Goal: Navigation & Orientation: Find specific page/section

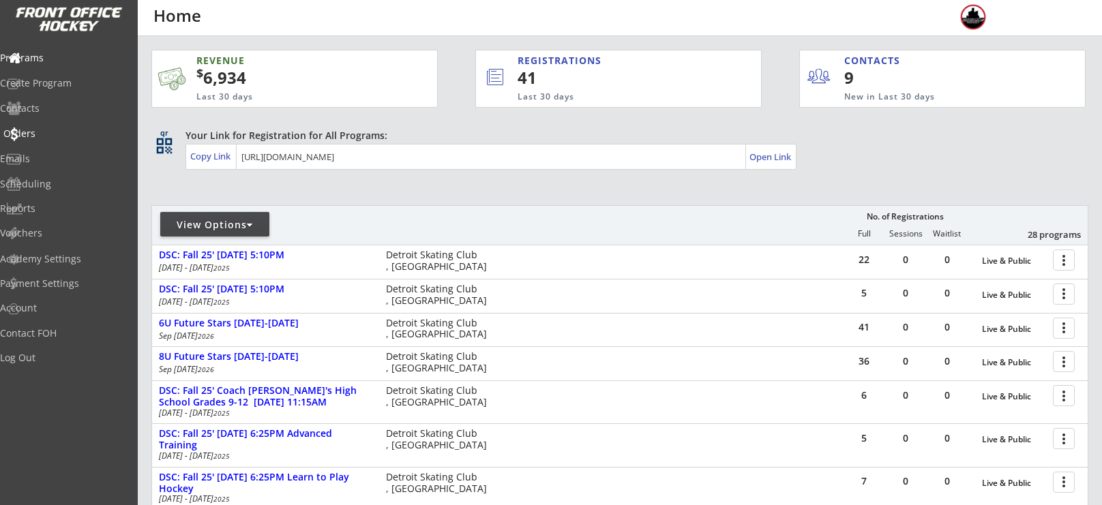
click at [54, 137] on div "Orders" at bounding box center [64, 134] width 123 height 10
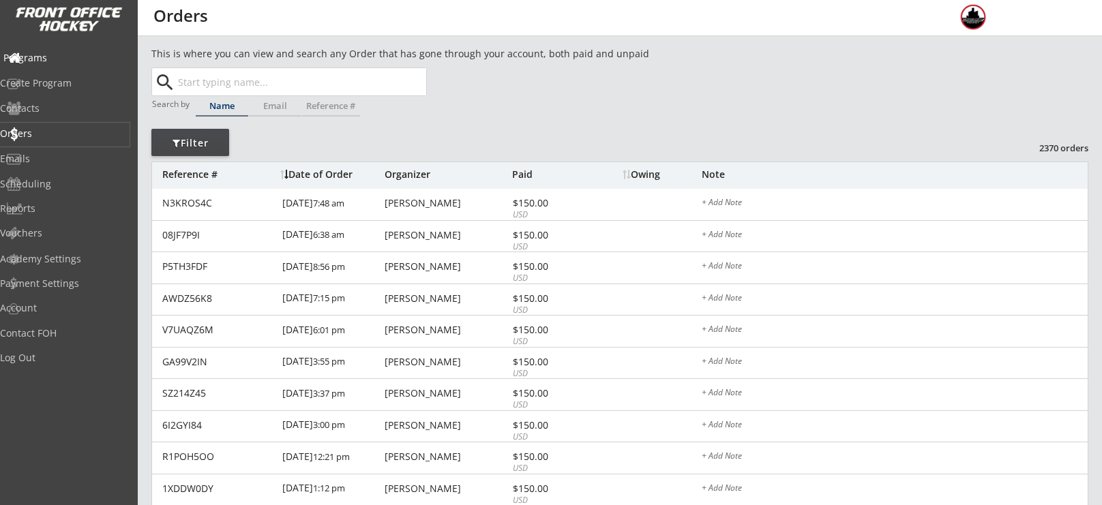
click at [74, 61] on div "Programs" at bounding box center [64, 58] width 123 height 10
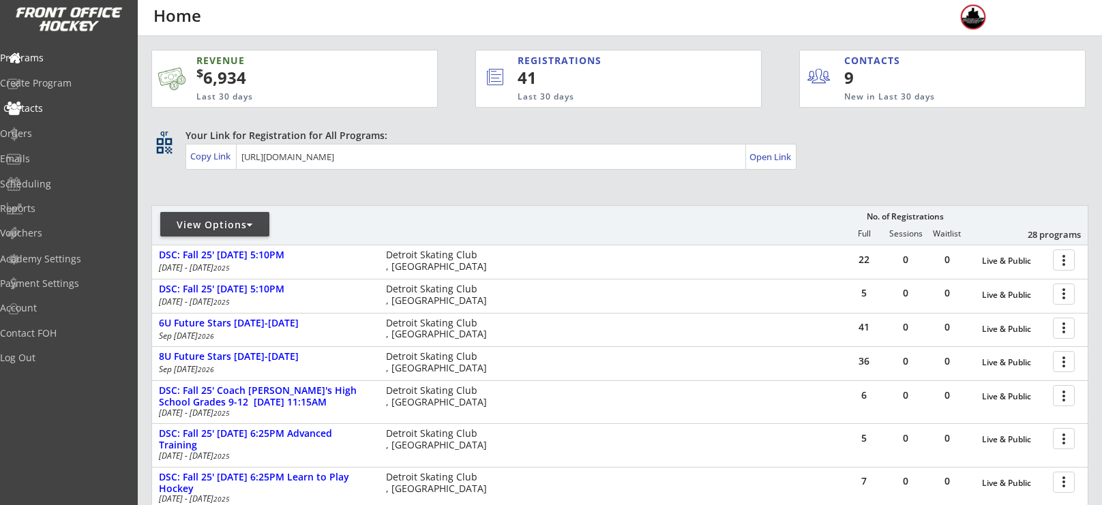
click at [61, 115] on div "Contacts" at bounding box center [65, 110] width 130 height 24
select select ""Players""
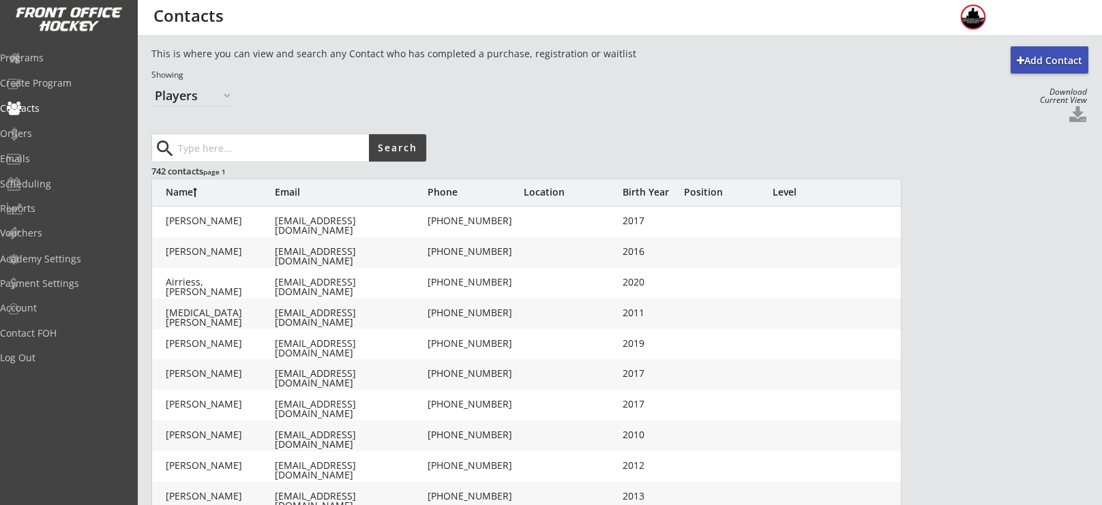
click at [233, 149] on input "input" at bounding box center [272, 147] width 194 height 27
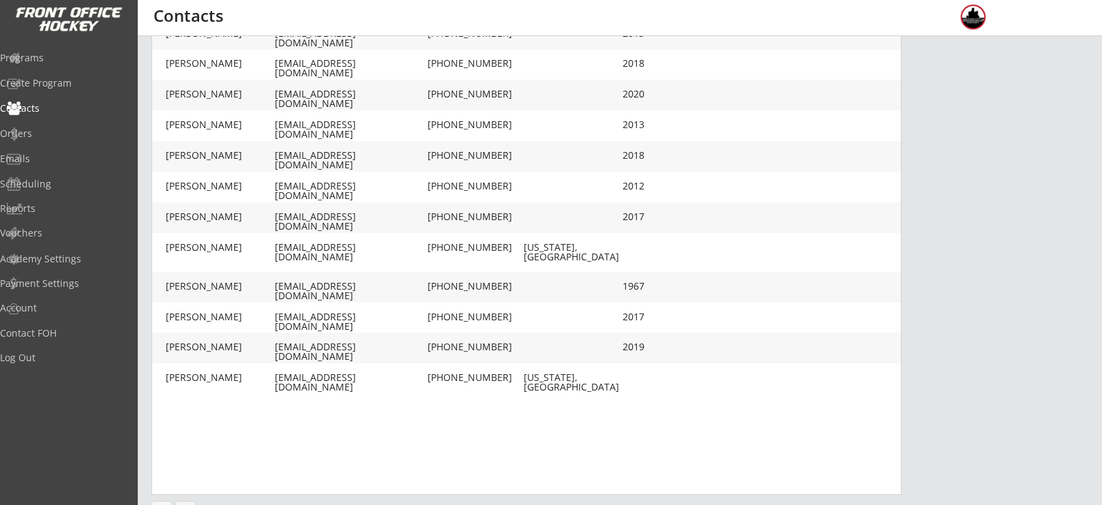
scroll to position [413, 0]
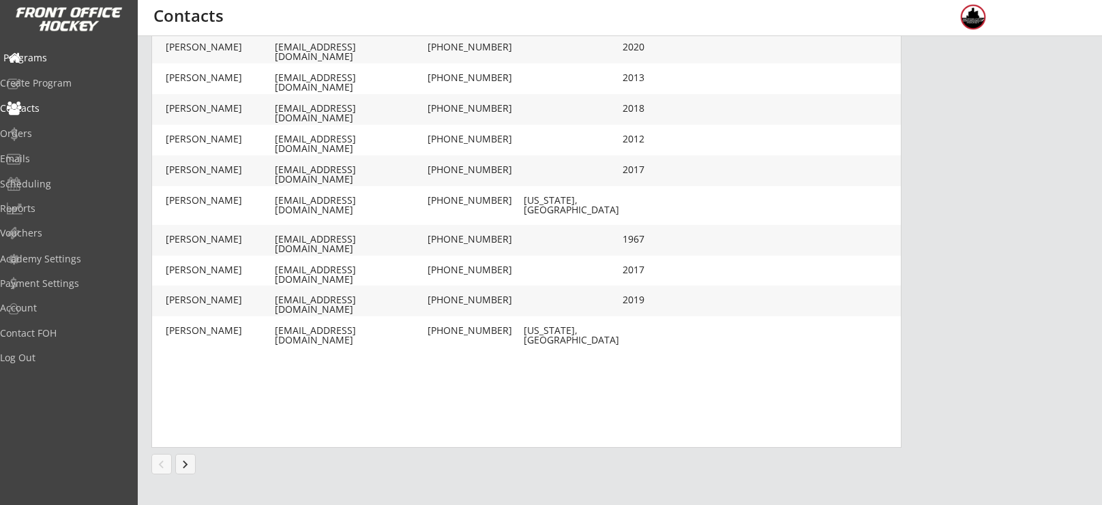
click at [66, 63] on div "Programs" at bounding box center [65, 59] width 130 height 24
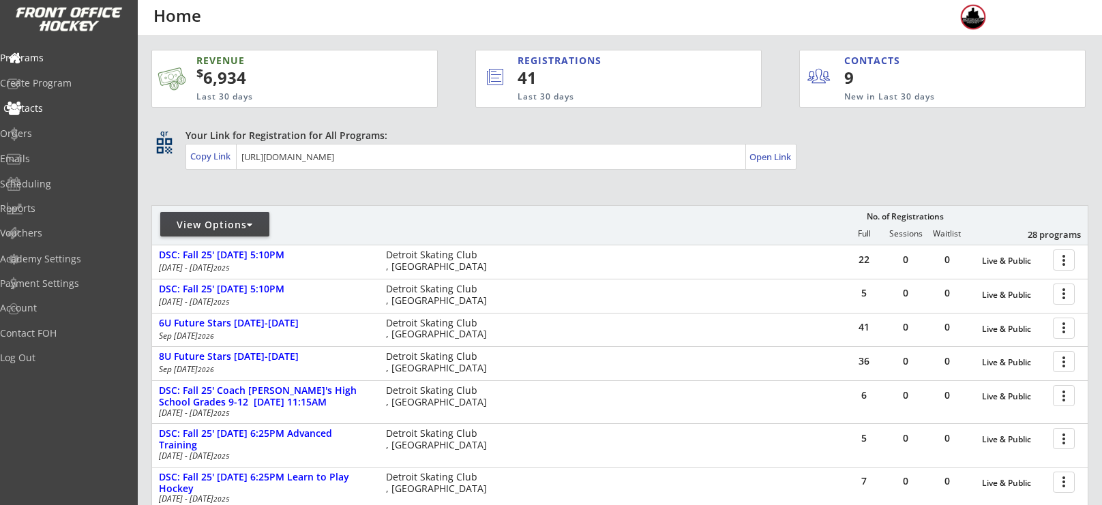
click at [65, 108] on div "Contacts" at bounding box center [64, 109] width 123 height 10
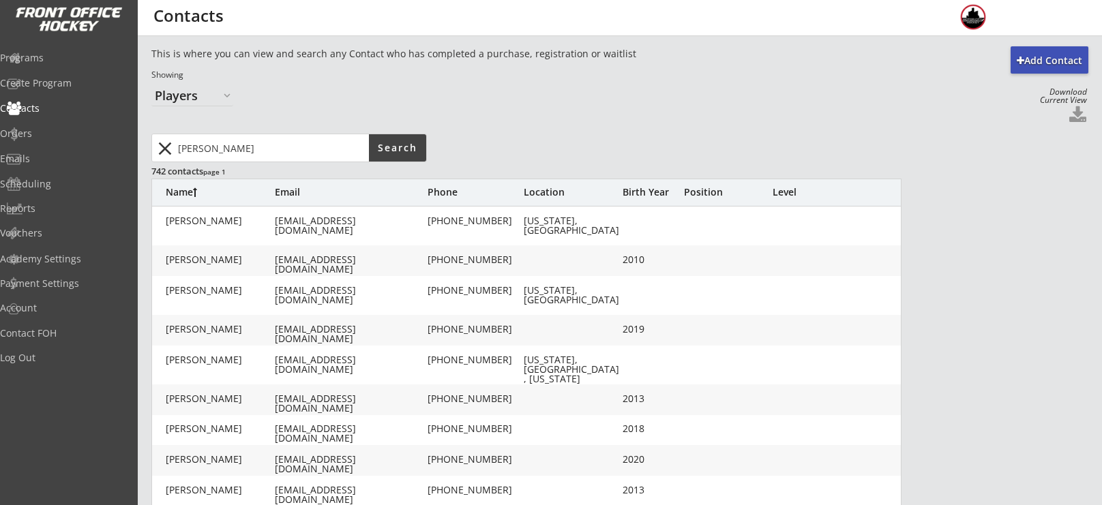
click at [239, 149] on input "input" at bounding box center [272, 147] width 194 height 27
type input "[PERSON_NAME]"
click at [208, 460] on div "[PERSON_NAME]" at bounding box center [220, 460] width 109 height 10
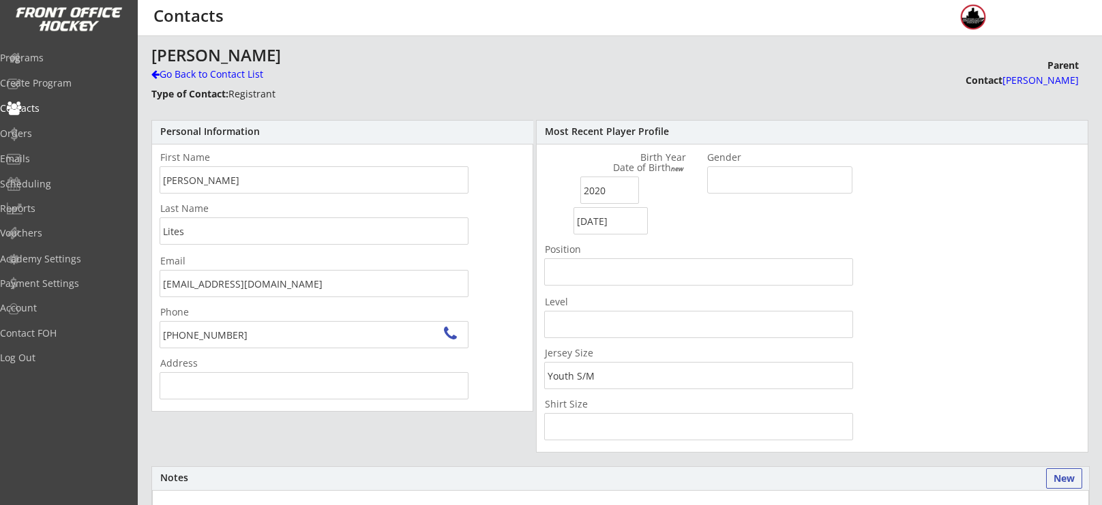
type input "[STREET_ADDRESS][PERSON_NAME]"
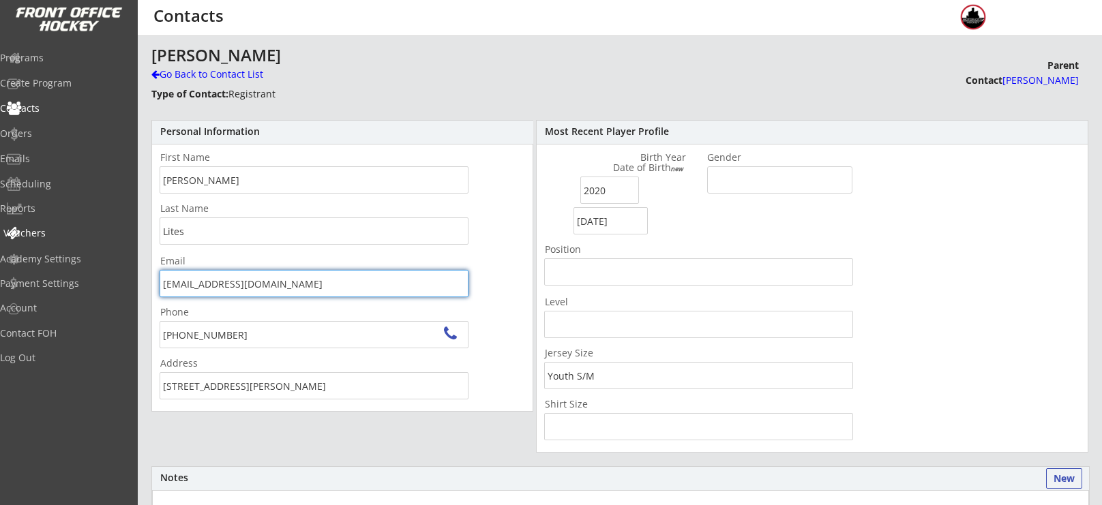
drag, startPoint x: 310, startPoint y: 284, endPoint x: 95, endPoint y: 241, distance: 219.7
click at [95, 241] on body "REVENUE $ 6,934 Last 30 days REGISTRATIONS 41 Last 30 days CONTACTS 9 New in La…" at bounding box center [551, 252] width 1102 height 505
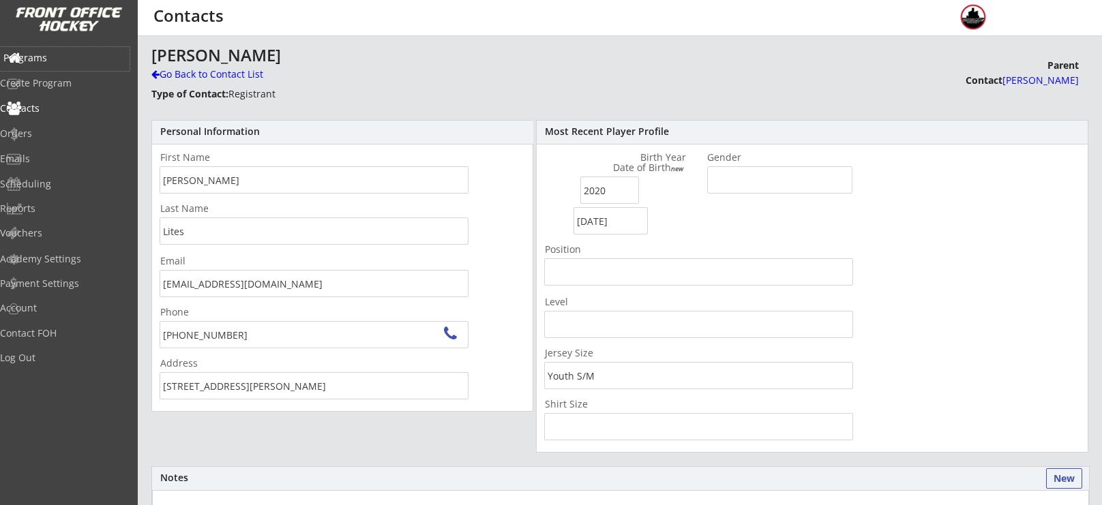
click at [73, 53] on div "Programs" at bounding box center [64, 58] width 123 height 10
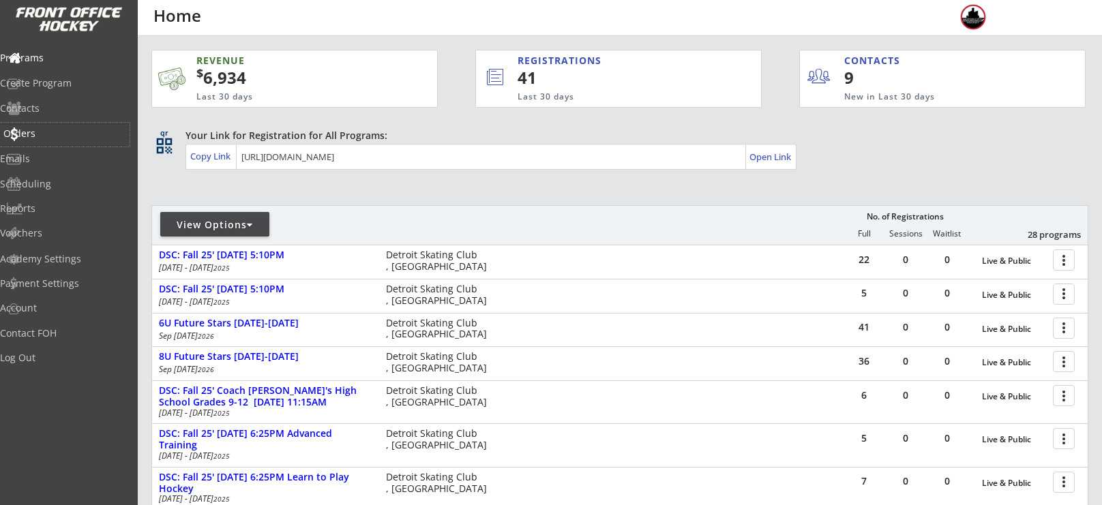
click at [55, 140] on div "Orders" at bounding box center [65, 135] width 130 height 24
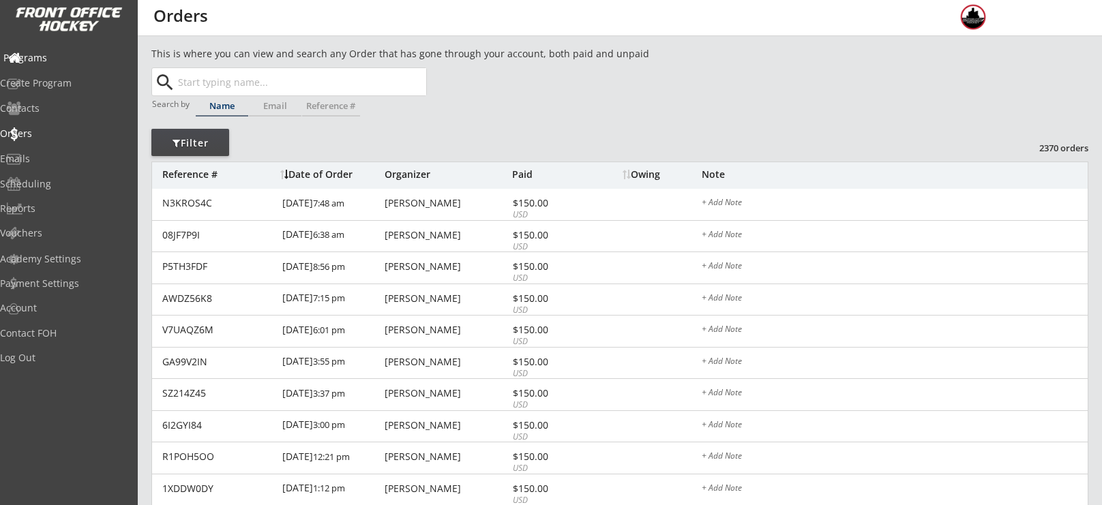
click at [57, 56] on div "Programs" at bounding box center [64, 58] width 123 height 10
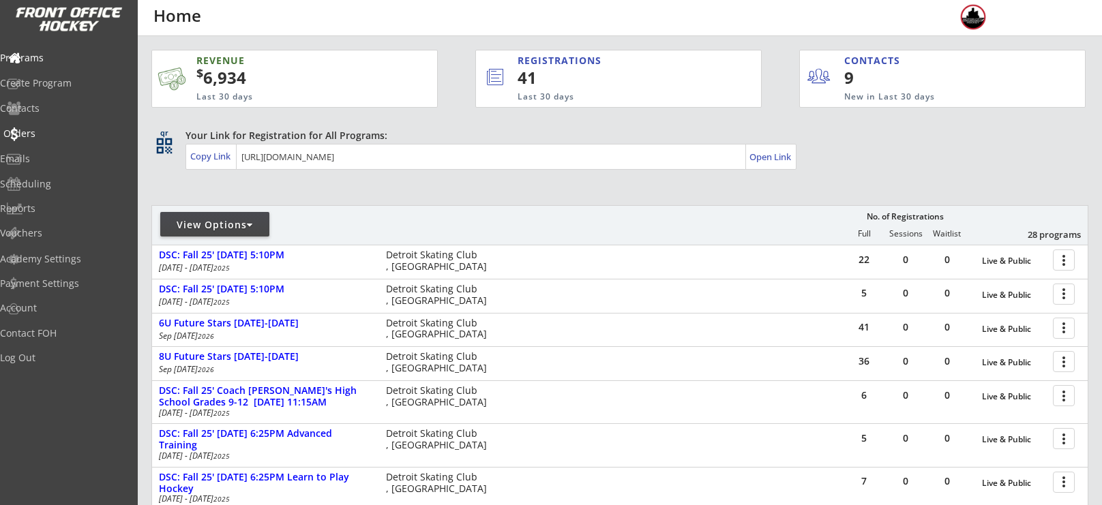
click at [54, 136] on div "Orders" at bounding box center [64, 134] width 123 height 10
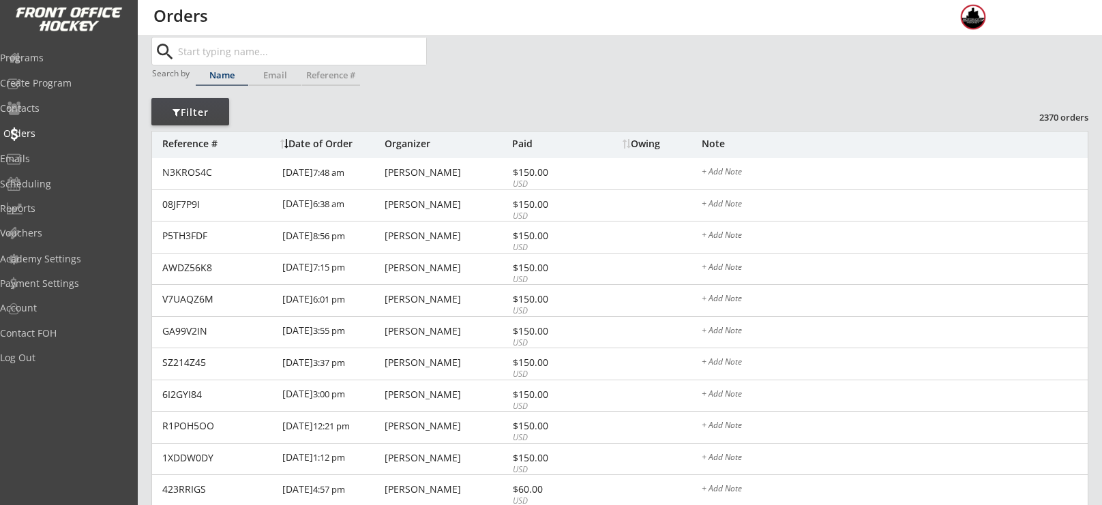
scroll to position [29, 0]
click at [66, 53] on div "Programs" at bounding box center [64, 58] width 123 height 10
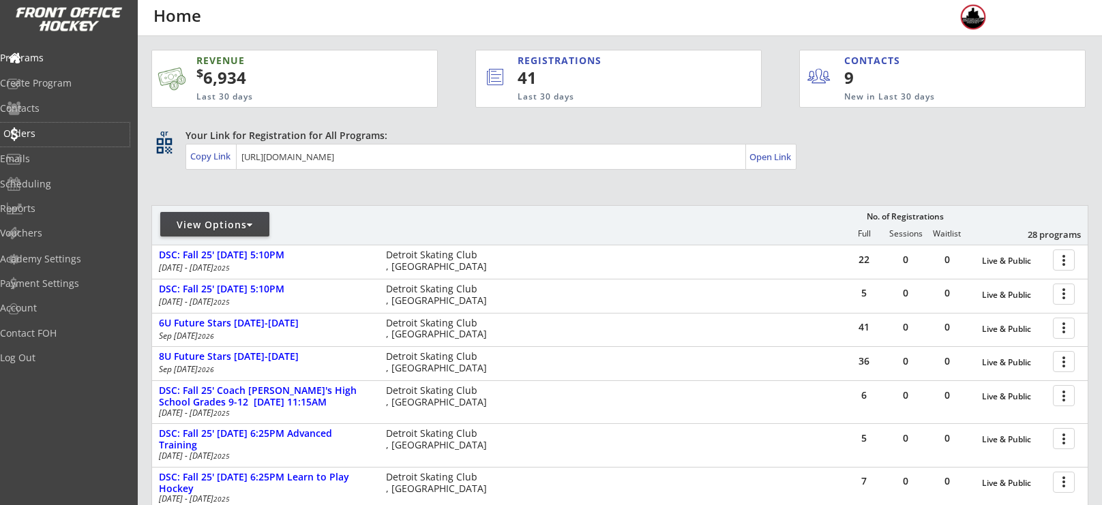
click at [59, 138] on div "Orders" at bounding box center [64, 134] width 123 height 10
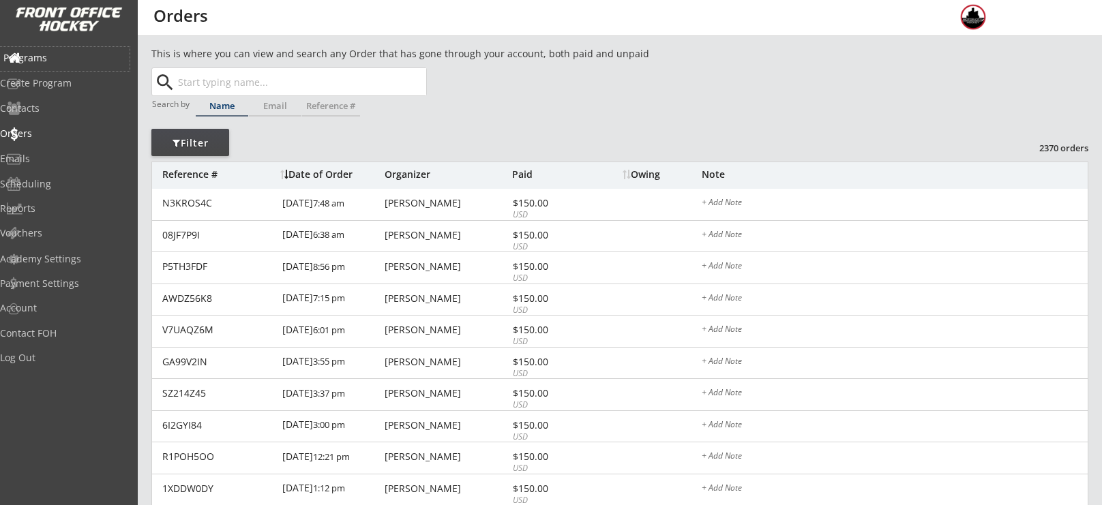
click at [47, 65] on div "Programs" at bounding box center [65, 59] width 130 height 24
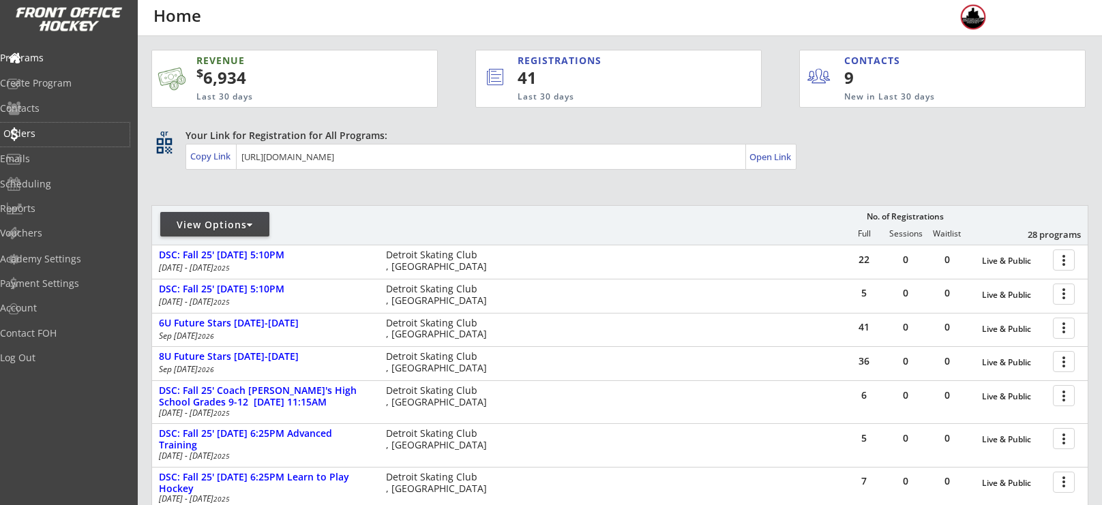
click at [63, 132] on div "Orders" at bounding box center [64, 134] width 123 height 10
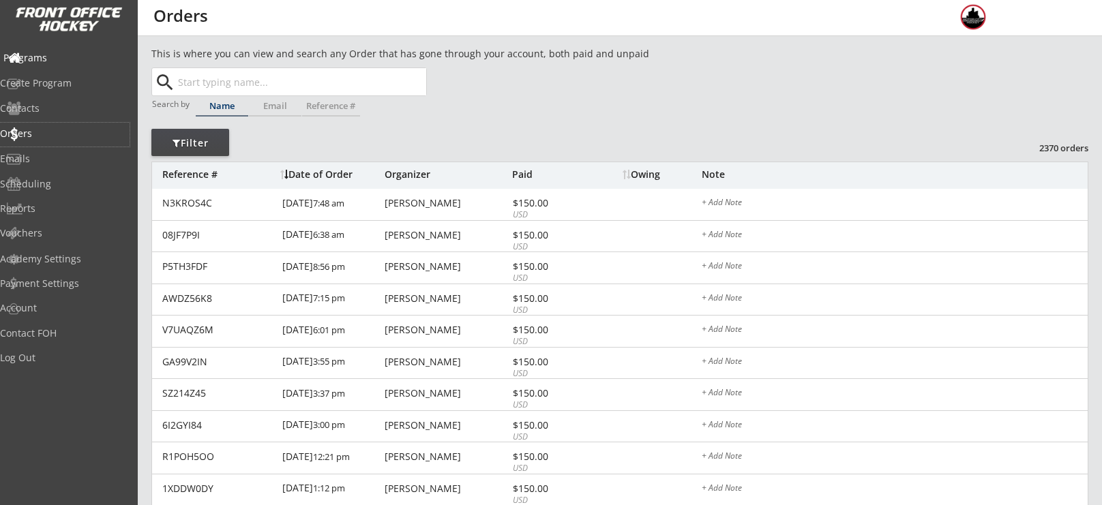
click at [53, 64] on div "Programs" at bounding box center [65, 59] width 130 height 24
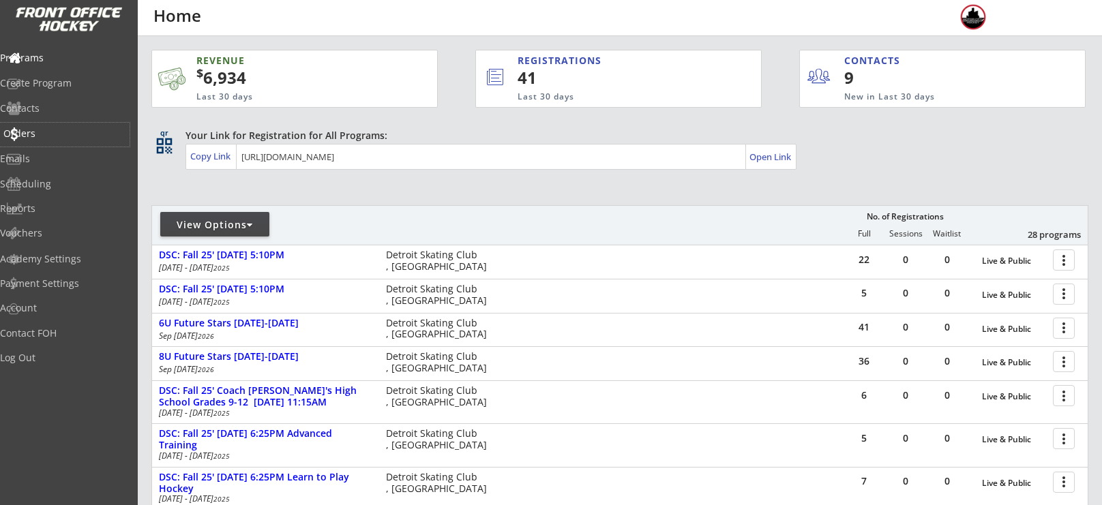
click at [61, 145] on div "Orders" at bounding box center [65, 135] width 130 height 24
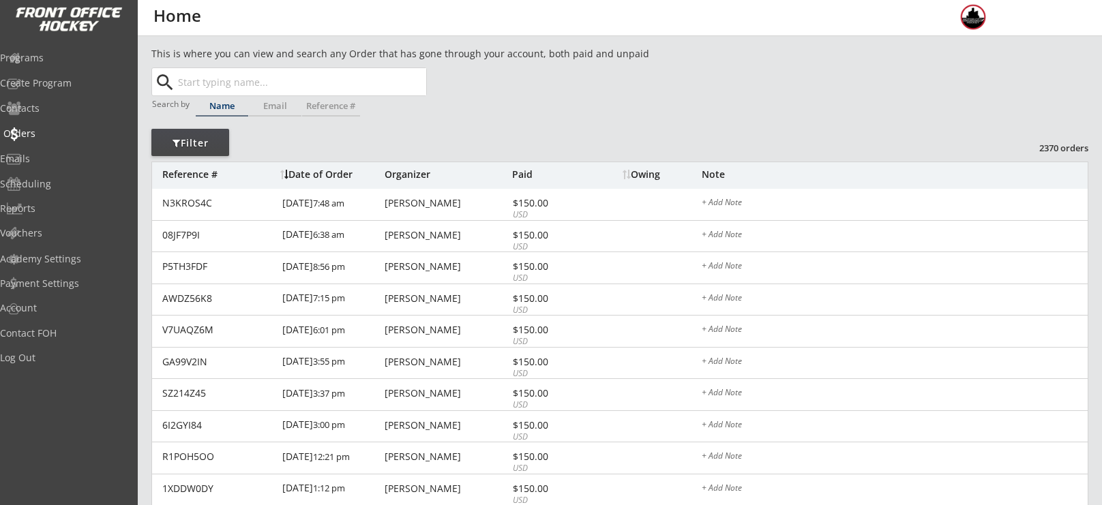
click at [57, 138] on div "Orders" at bounding box center [64, 134] width 123 height 10
